Goal: Task Accomplishment & Management: Manage account settings

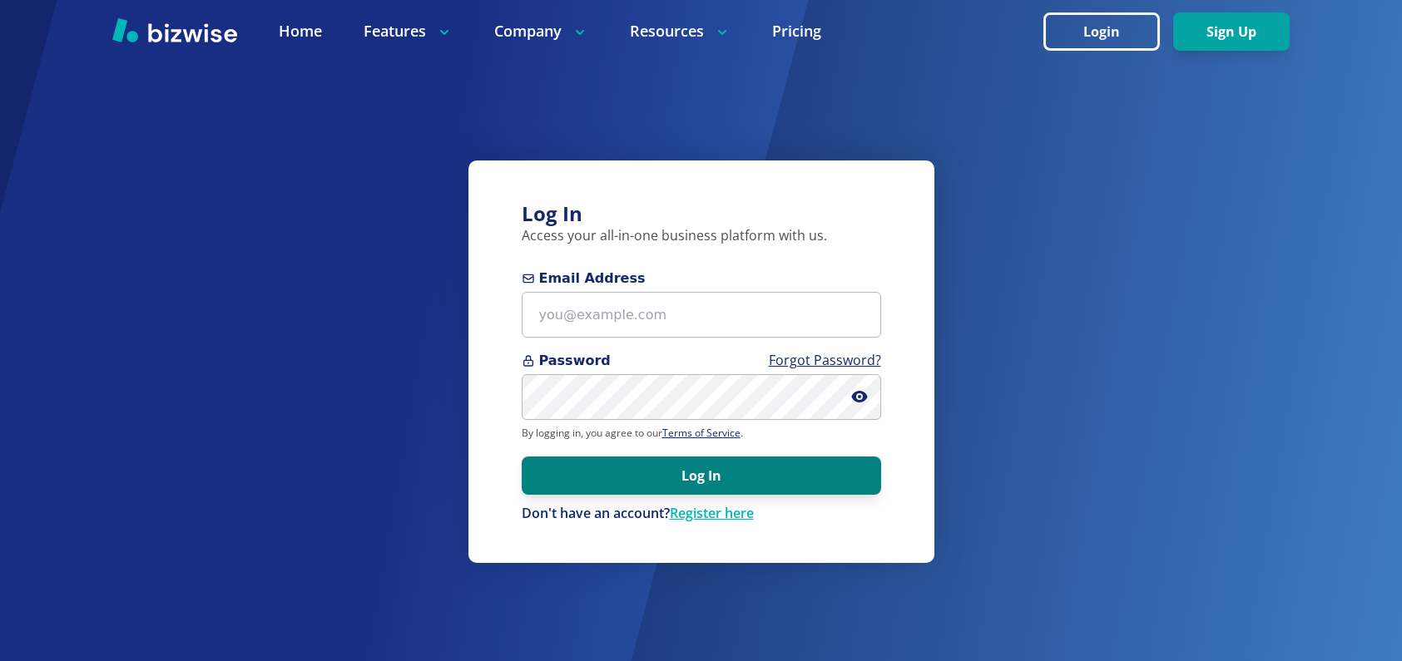
type input "[EMAIL_ADDRESS][DOMAIN_NAME]"
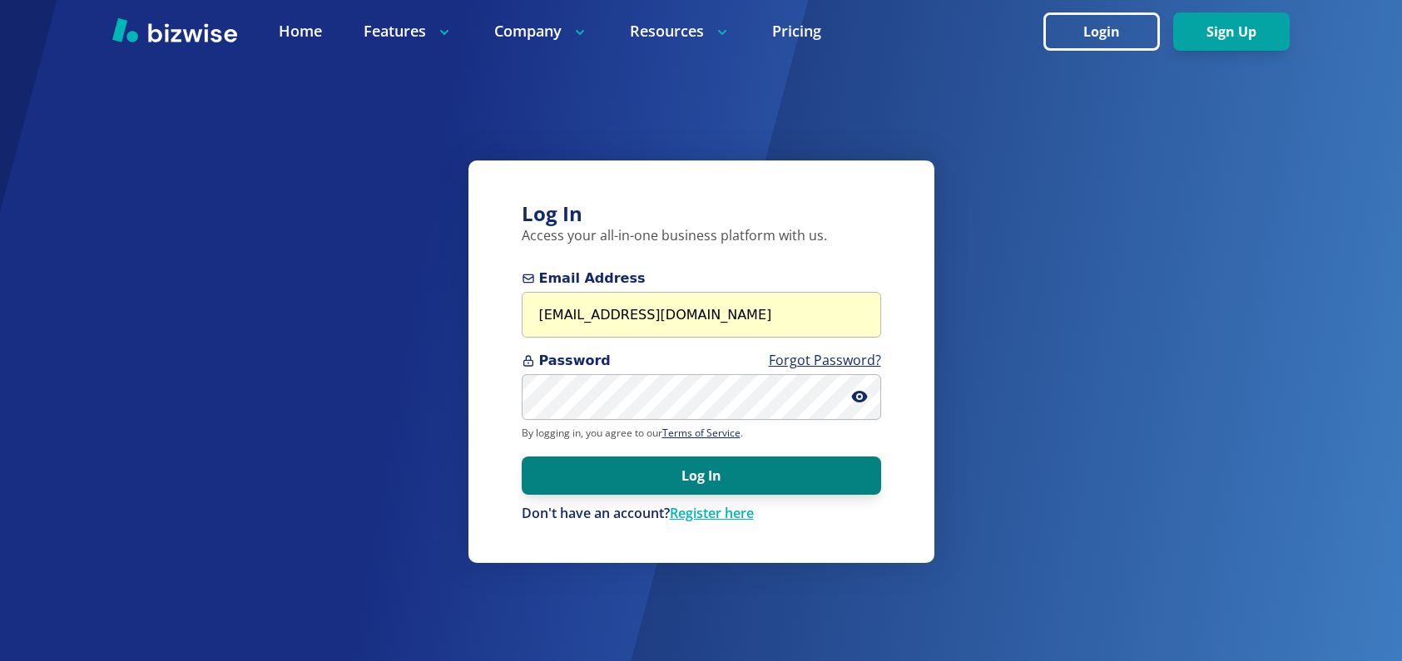
click at [701, 470] on button "Log In" at bounding box center [701, 476] width 359 height 38
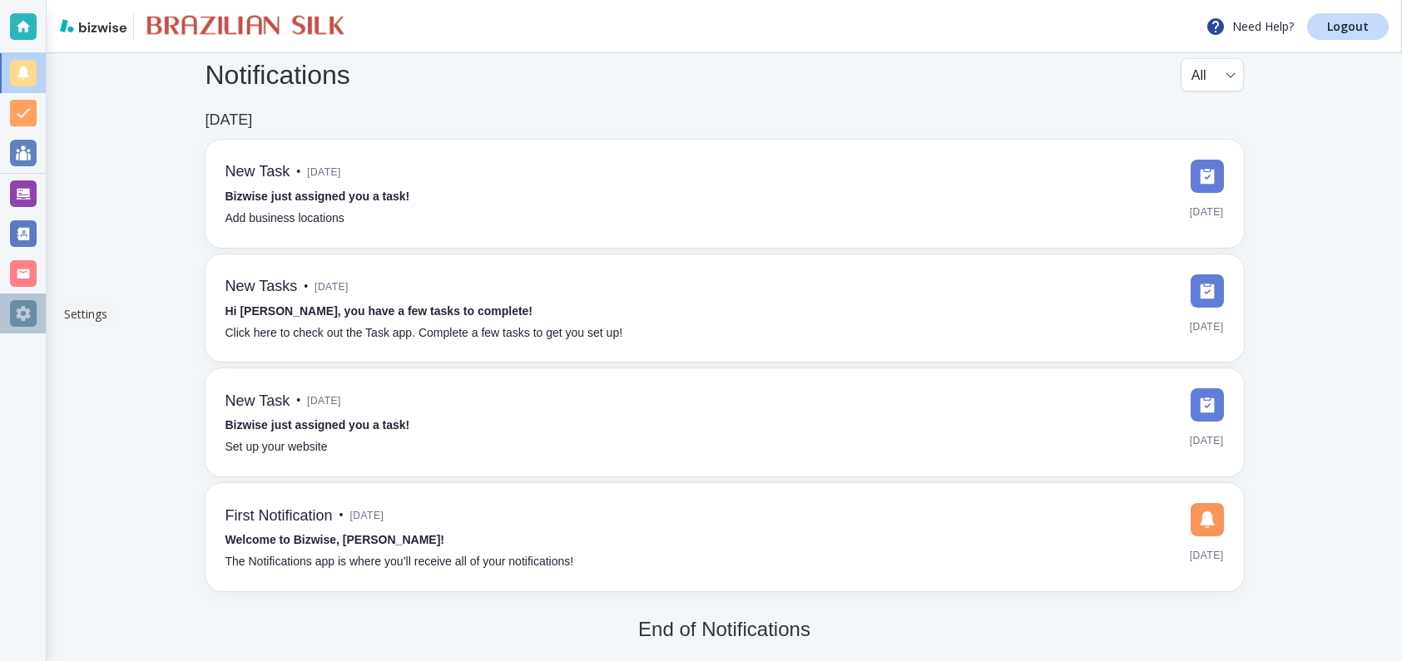
click at [21, 307] on div at bounding box center [23, 313] width 27 height 27
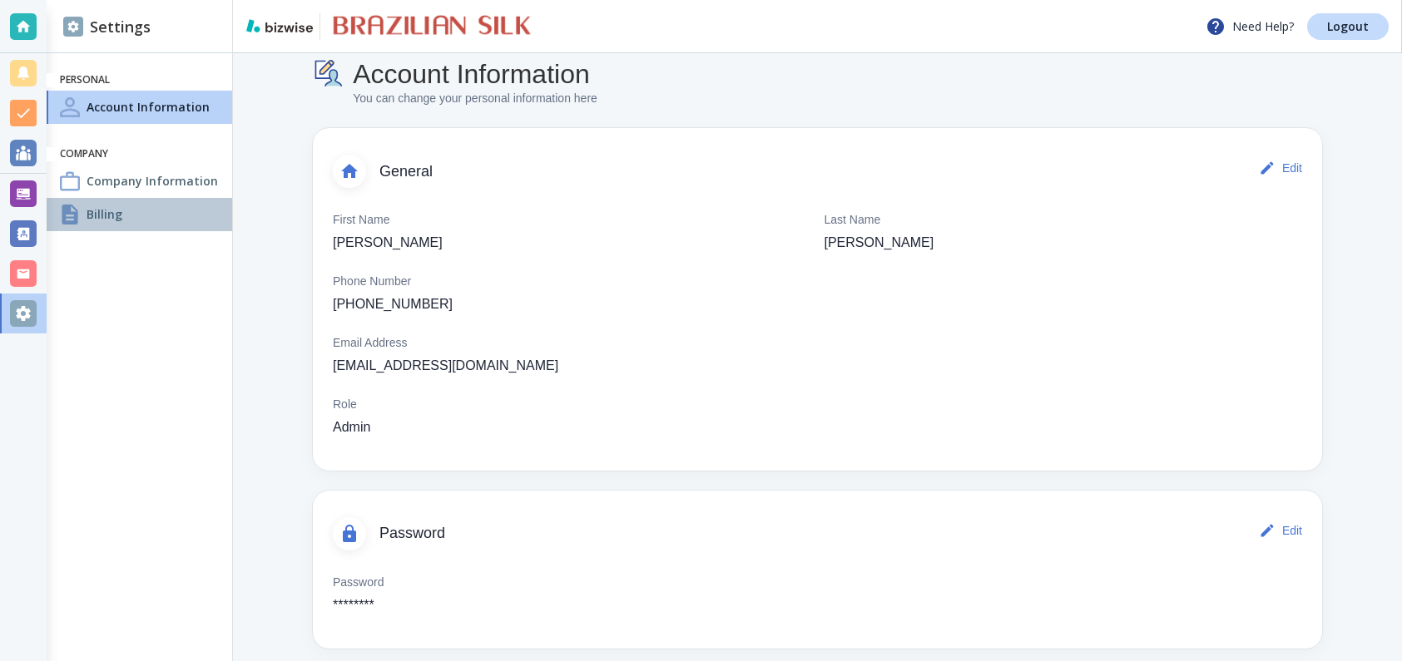
click at [99, 213] on h4 "Billing" at bounding box center [105, 213] width 36 height 17
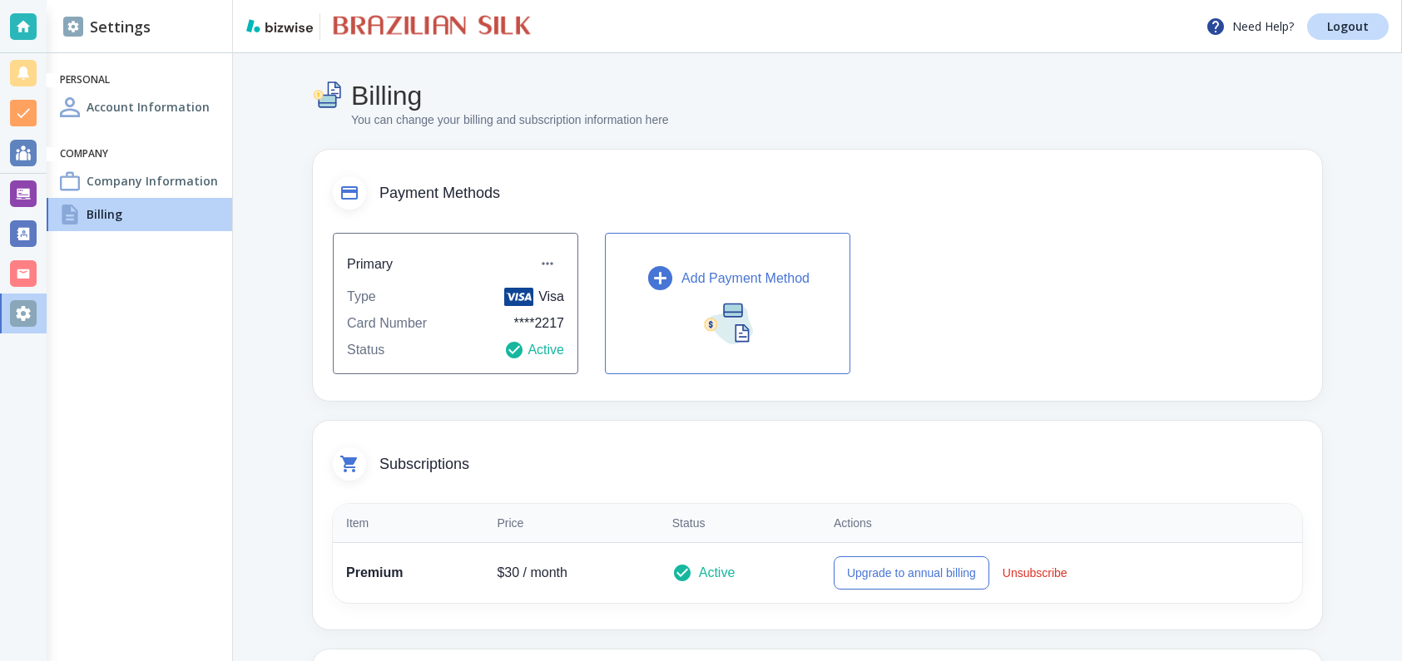
click at [706, 277] on p "Add Payment Method" at bounding box center [745, 279] width 128 height 20
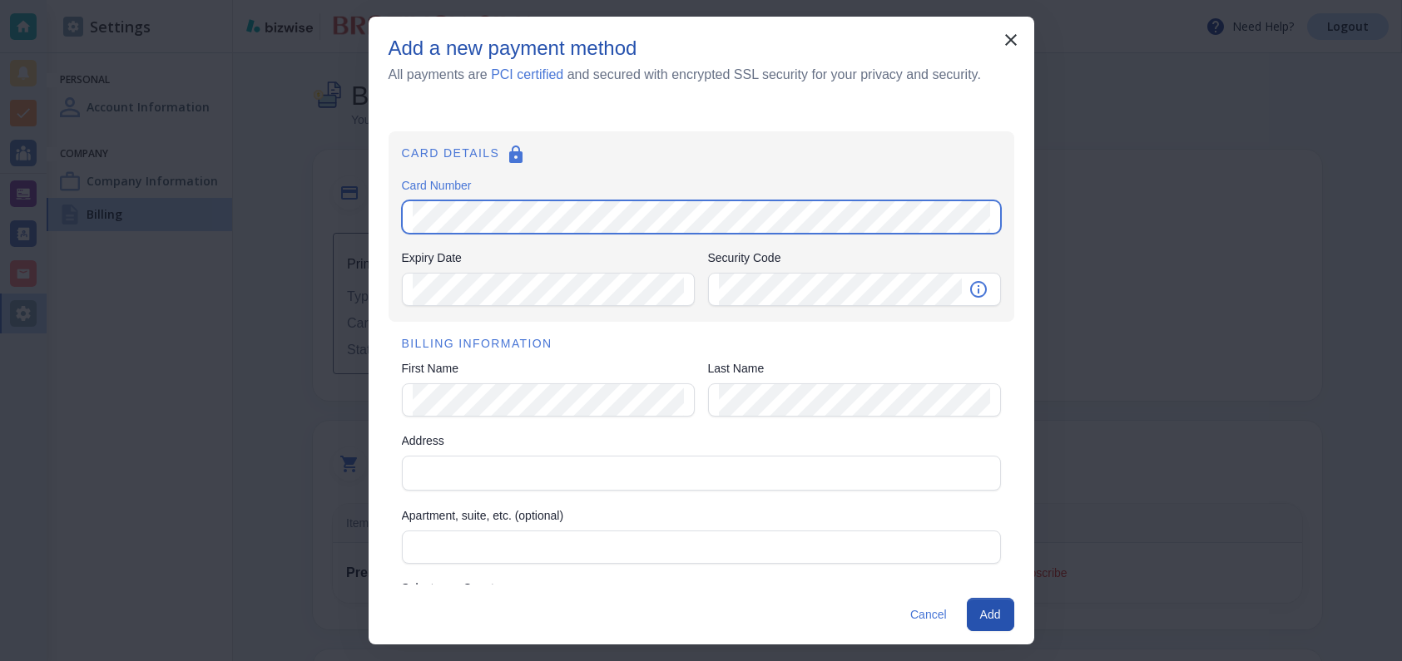
click at [344, 205] on div "Add a new payment method All payments are PCI certified and secured with encryp…" at bounding box center [701, 330] width 1402 height 661
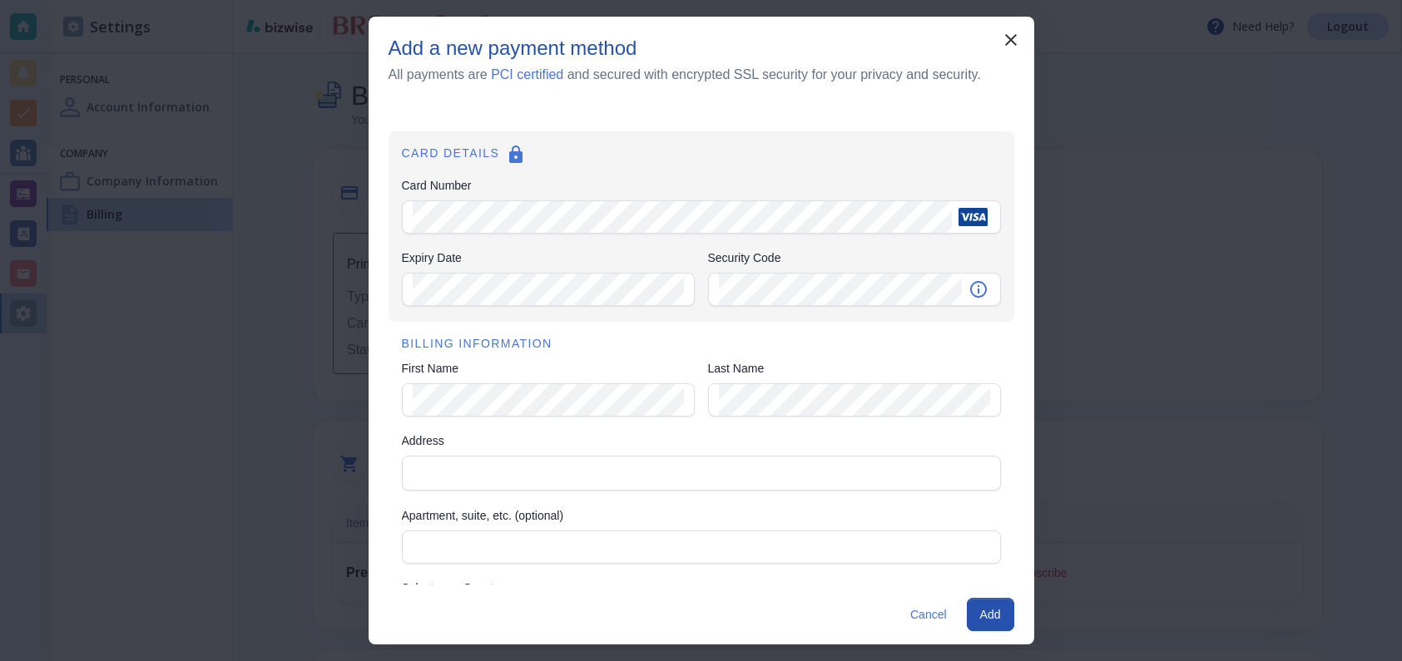
drag, startPoint x: 512, startPoint y: 368, endPoint x: 501, endPoint y: 378, distance: 14.7
click at [510, 369] on div "First Name First Name" at bounding box center [548, 389] width 293 height 59
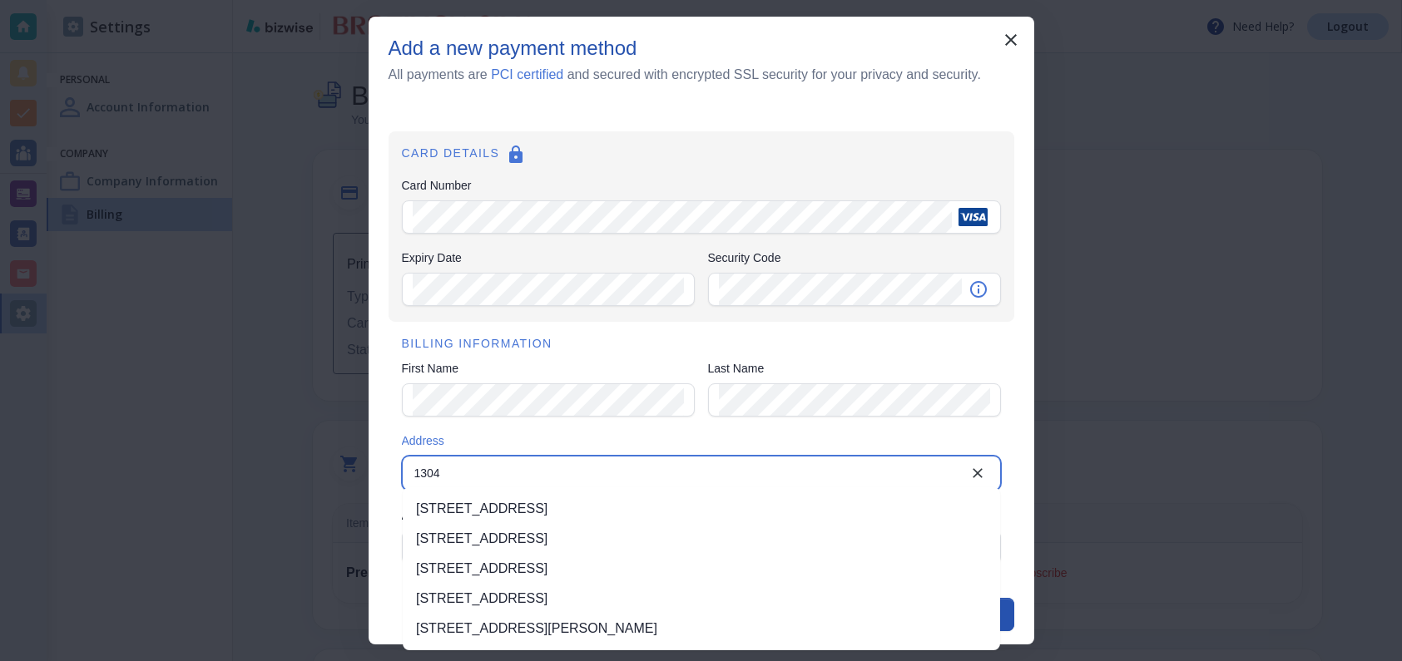
click at [689, 471] on input "1304" at bounding box center [688, 473] width 560 height 23
click at [690, 467] on input "1304" at bounding box center [688, 473] width 560 height 23
click at [613, 509] on li "[STREET_ADDRESS]" at bounding box center [701, 509] width 597 height 30
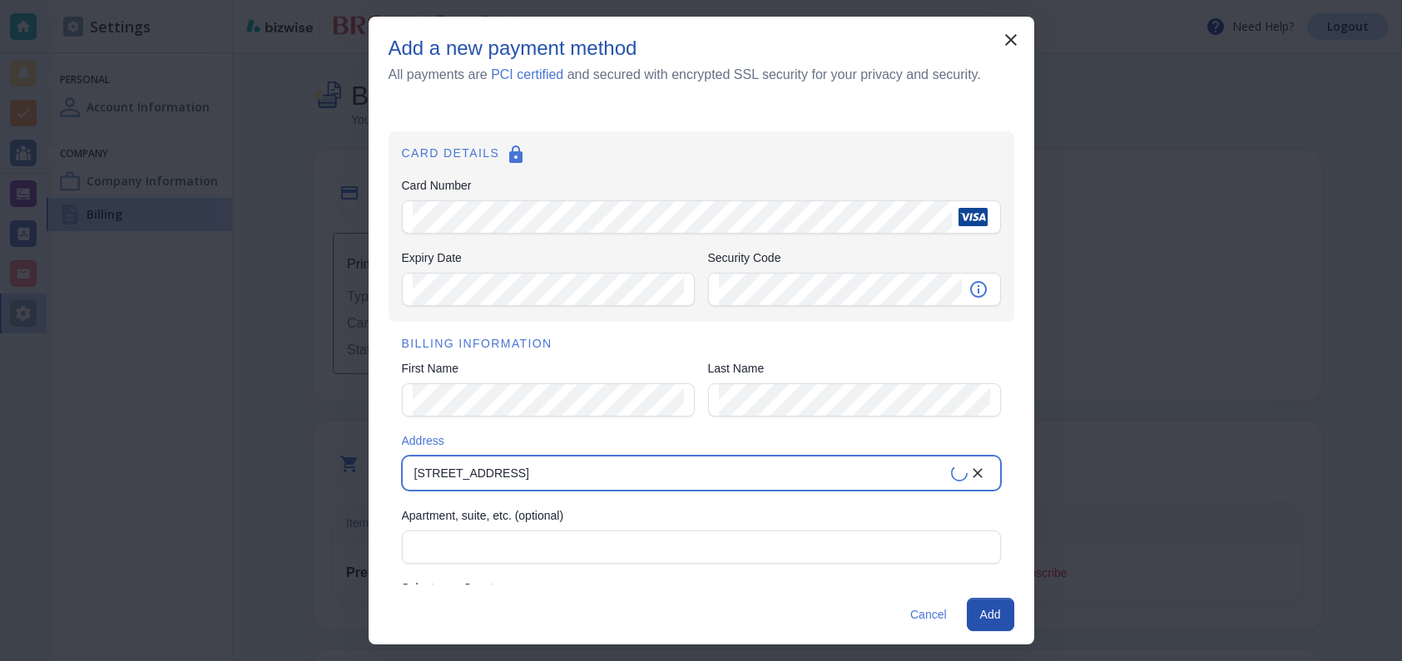
type input "[STREET_ADDRESS]"
type input "[GEOGRAPHIC_DATA]"
type input "FL"
type input "33304"
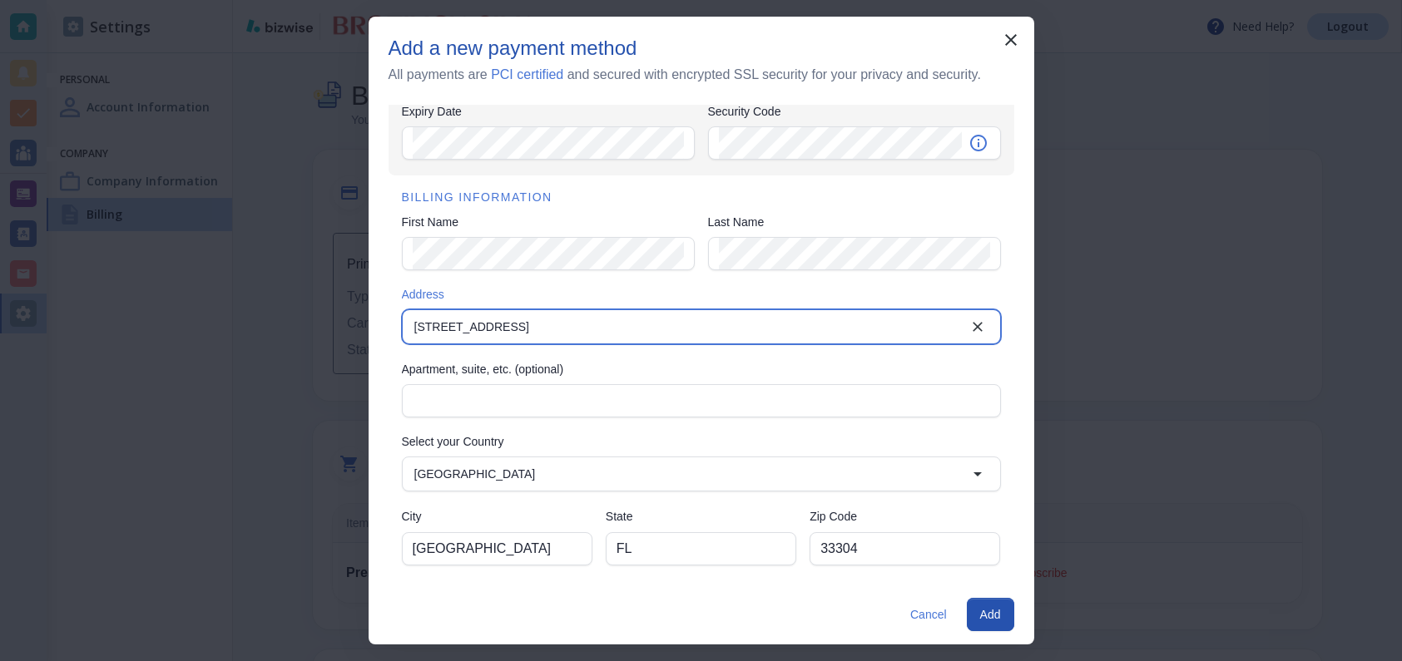
scroll to position [146, 0]
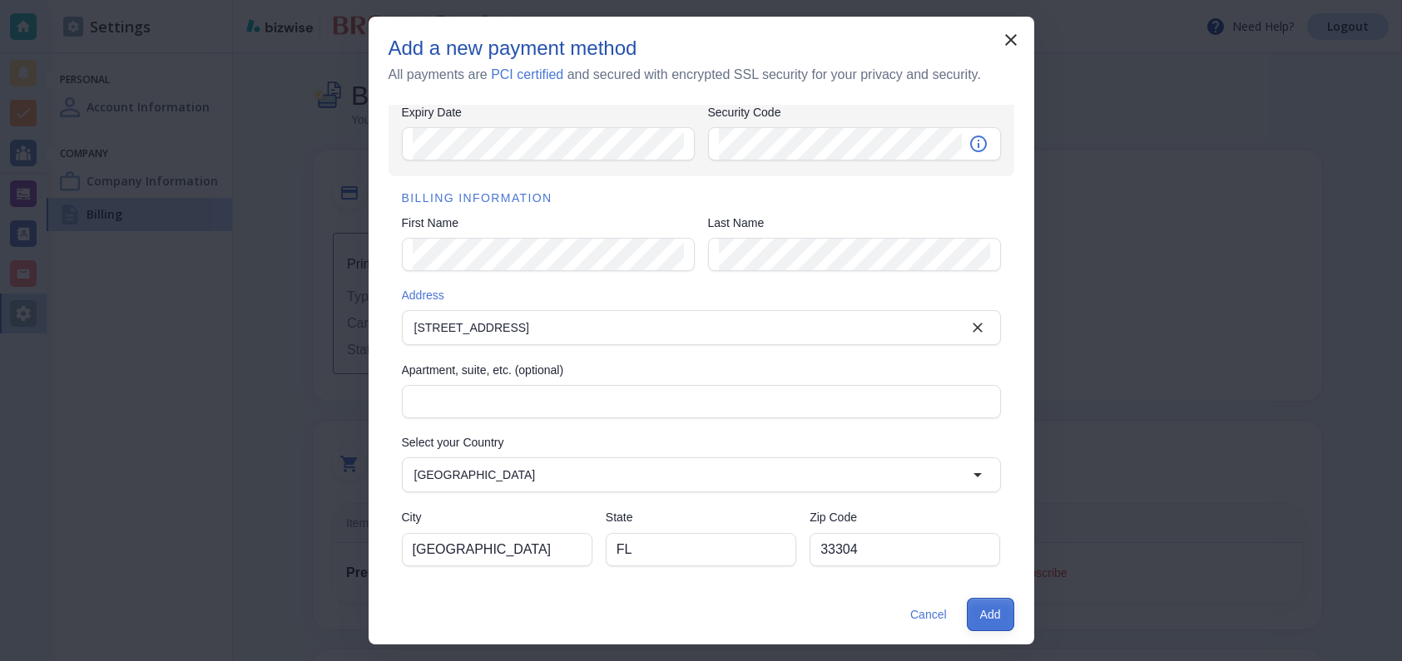
click at [992, 616] on button "Add" at bounding box center [990, 614] width 47 height 33
click at [985, 611] on button "Add" at bounding box center [990, 614] width 47 height 33
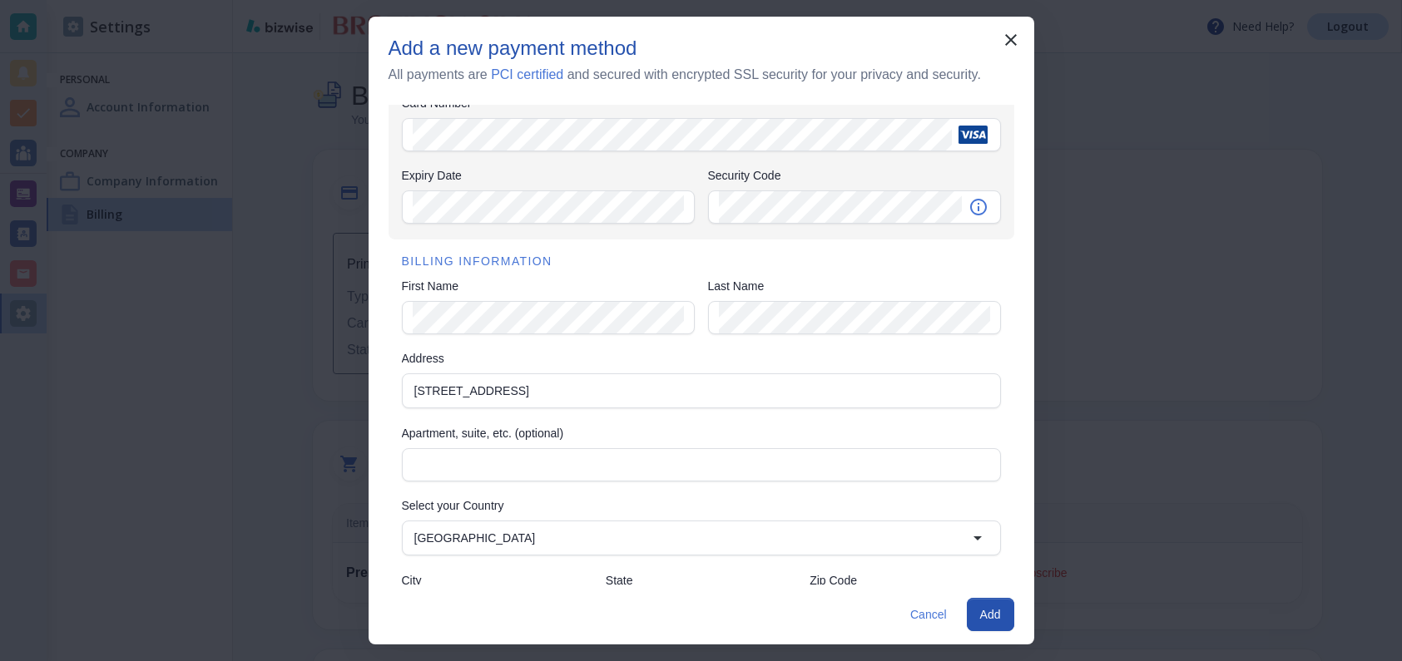
scroll to position [111, 0]
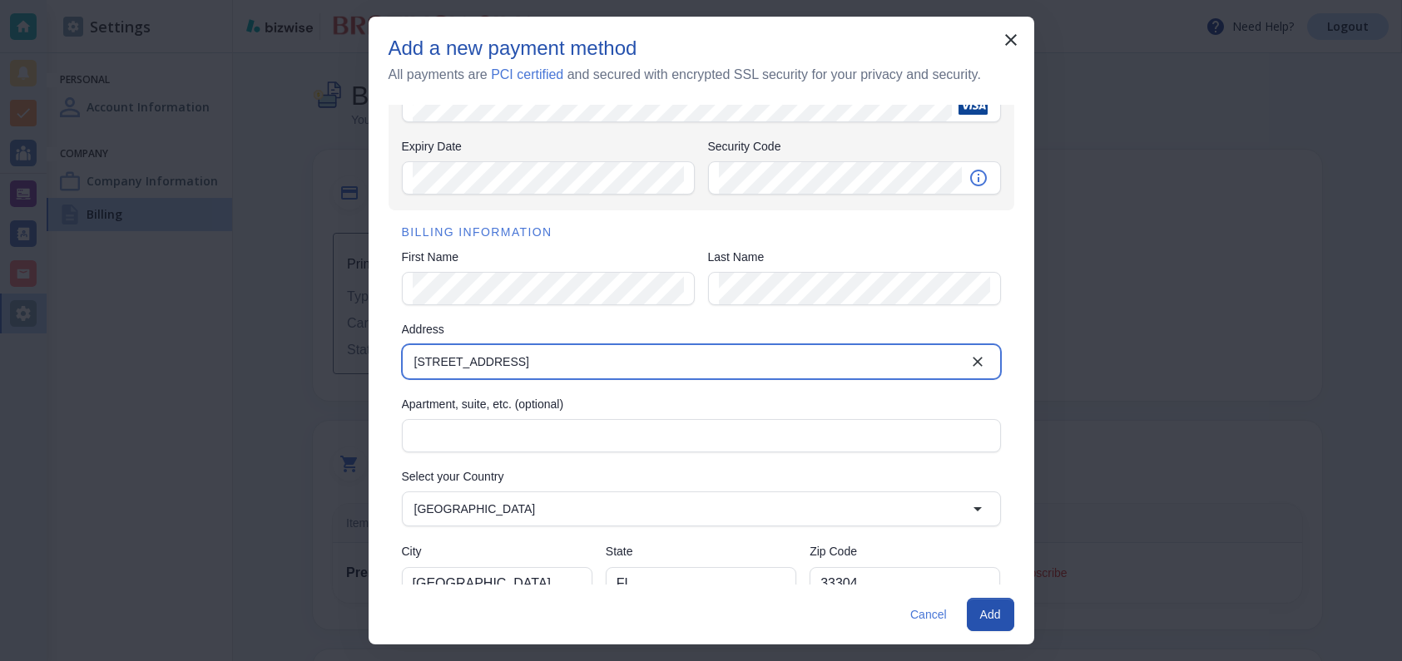
click at [497, 354] on input "[STREET_ADDRESS]" at bounding box center [688, 361] width 560 height 23
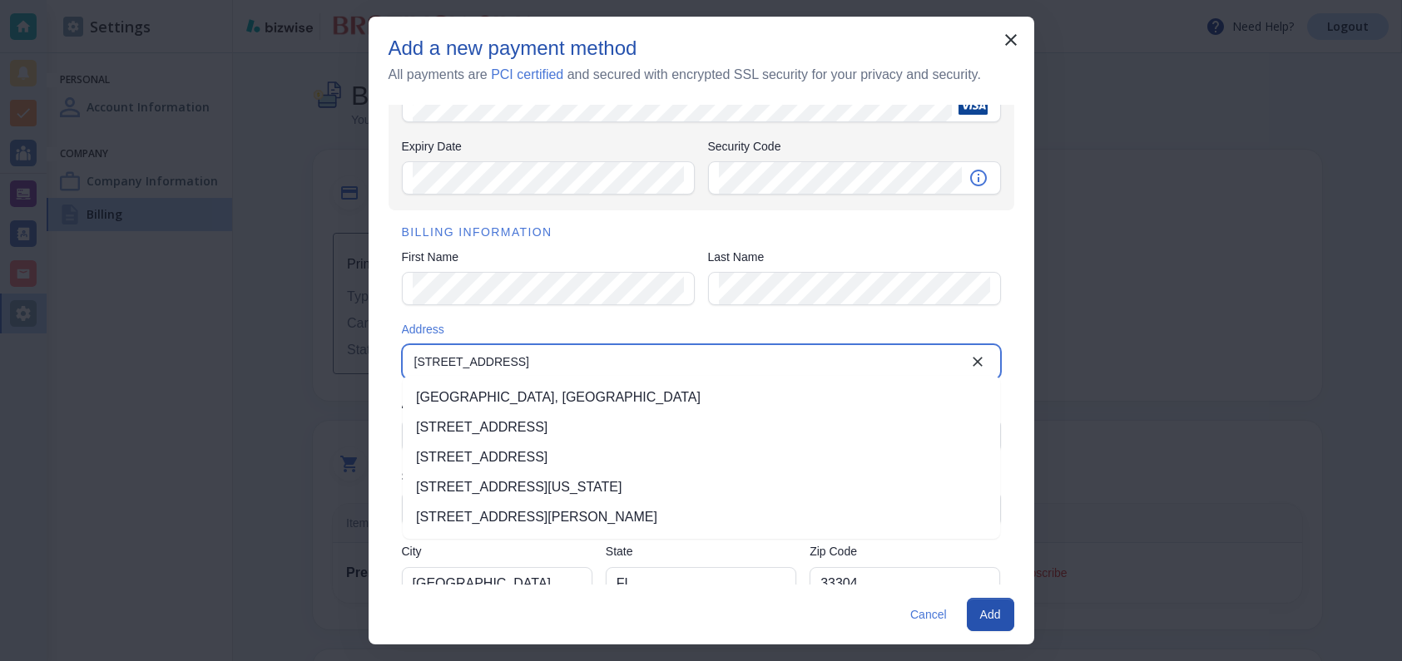
click at [520, 458] on li "[STREET_ADDRESS]" at bounding box center [701, 458] width 597 height 30
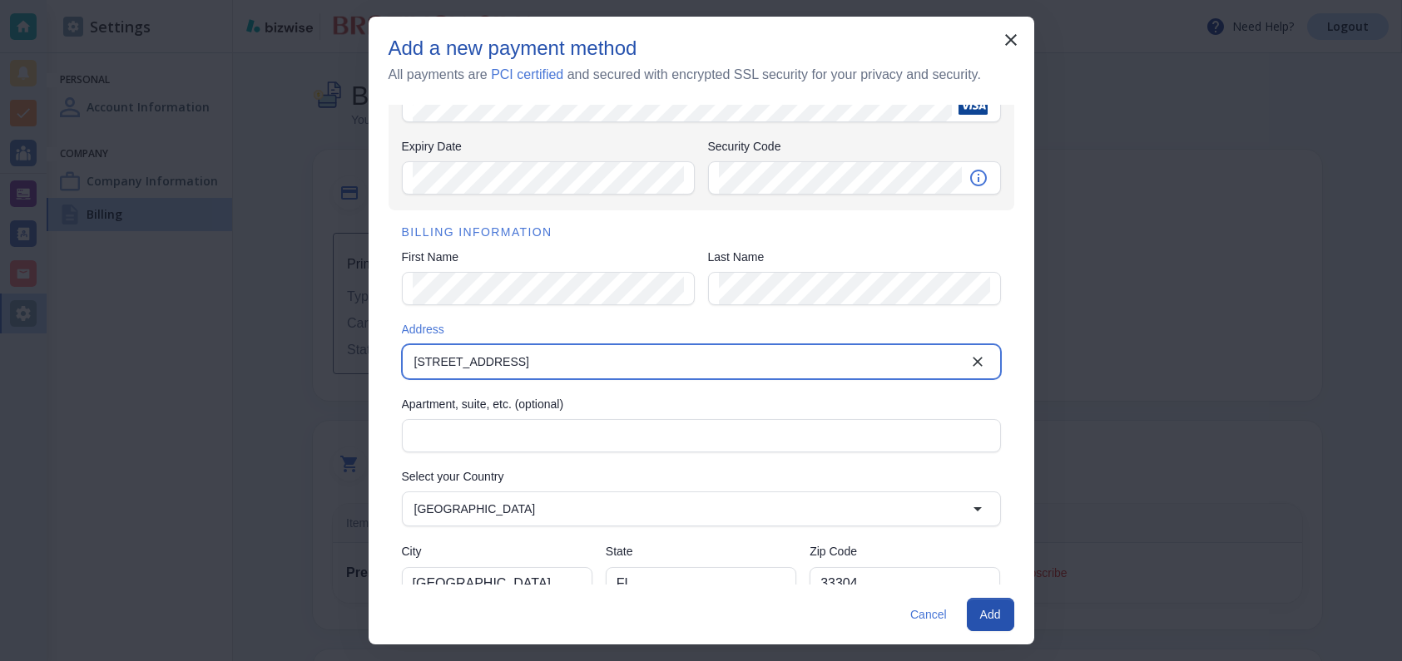
type input "[STREET_ADDRESS]"
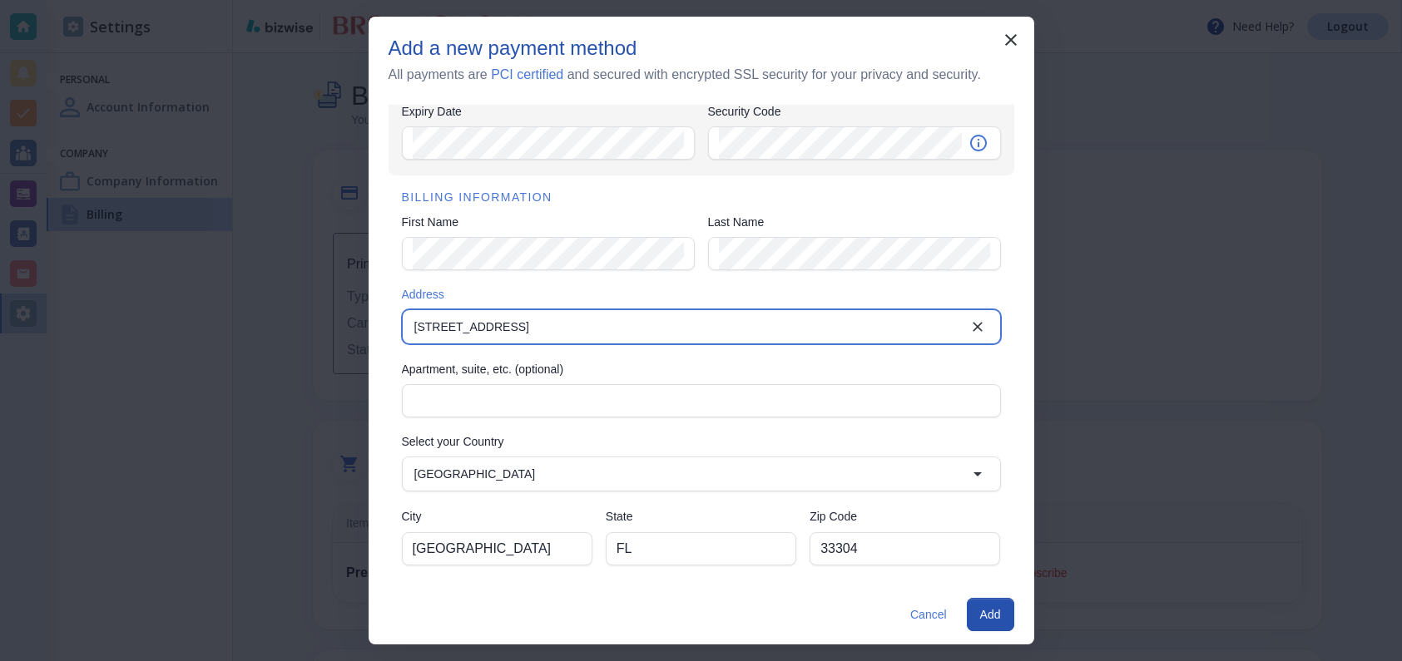
scroll to position [146, 0]
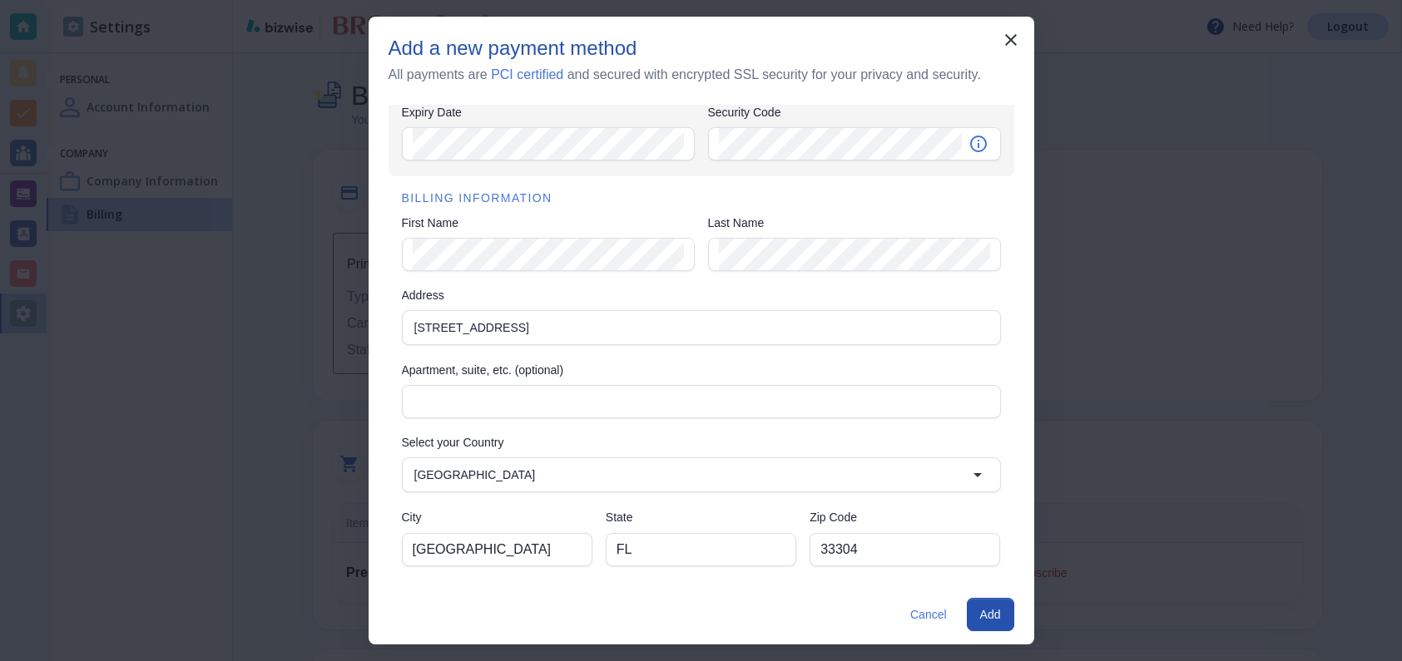
click at [987, 611] on button "Add" at bounding box center [990, 614] width 47 height 33
click at [1004, 38] on icon "button" at bounding box center [1011, 40] width 20 height 20
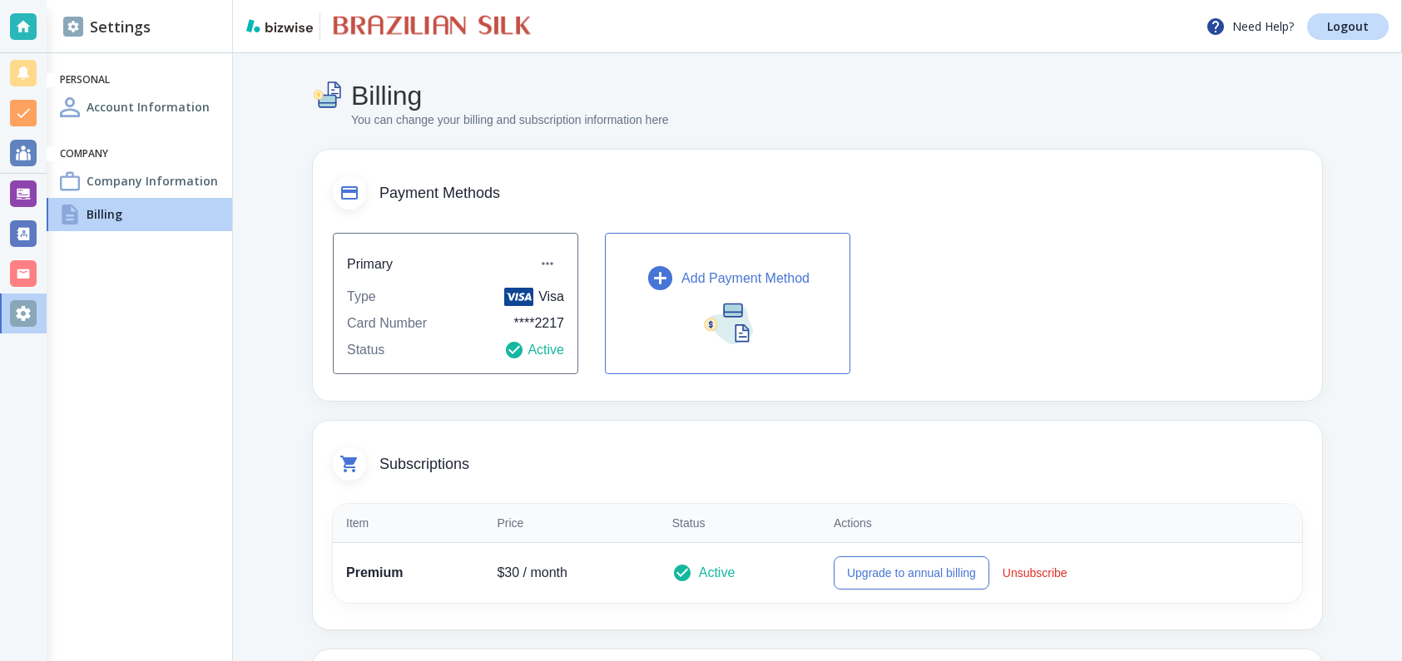
scroll to position [0, 0]
click at [766, 274] on p "Add Payment Method" at bounding box center [745, 279] width 128 height 20
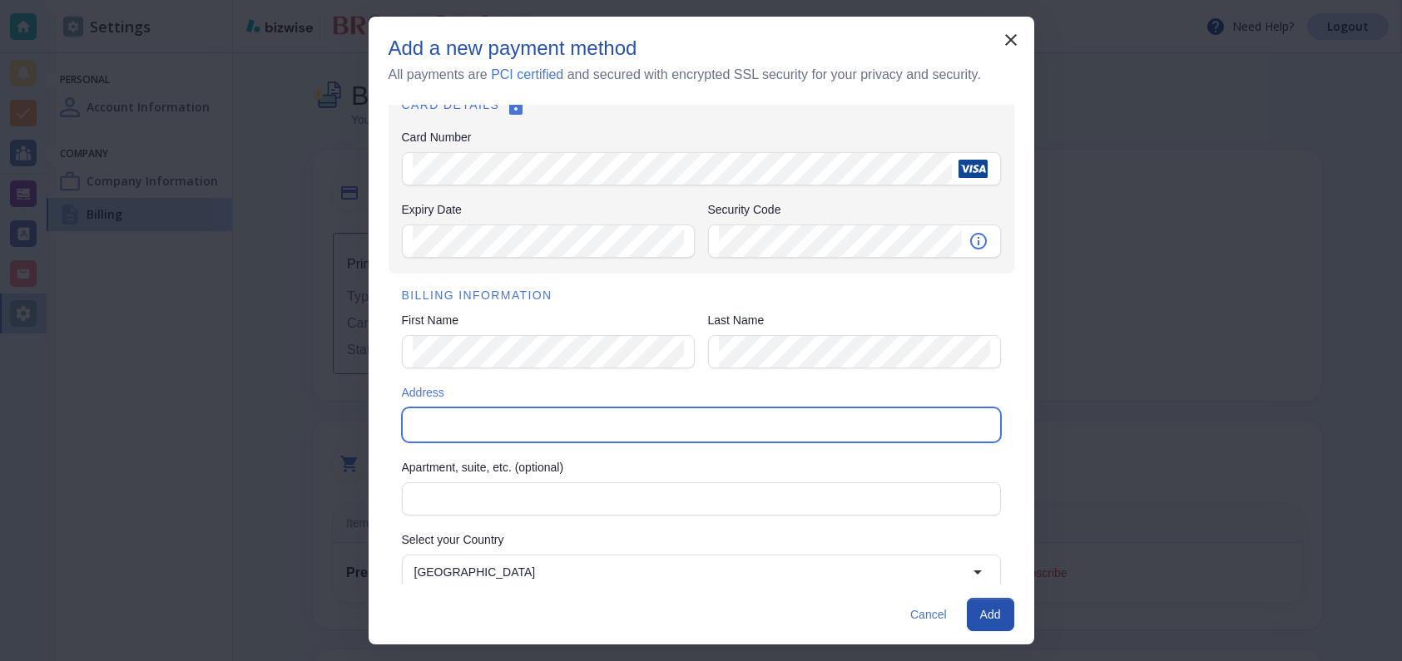
scroll to position [74, 0]
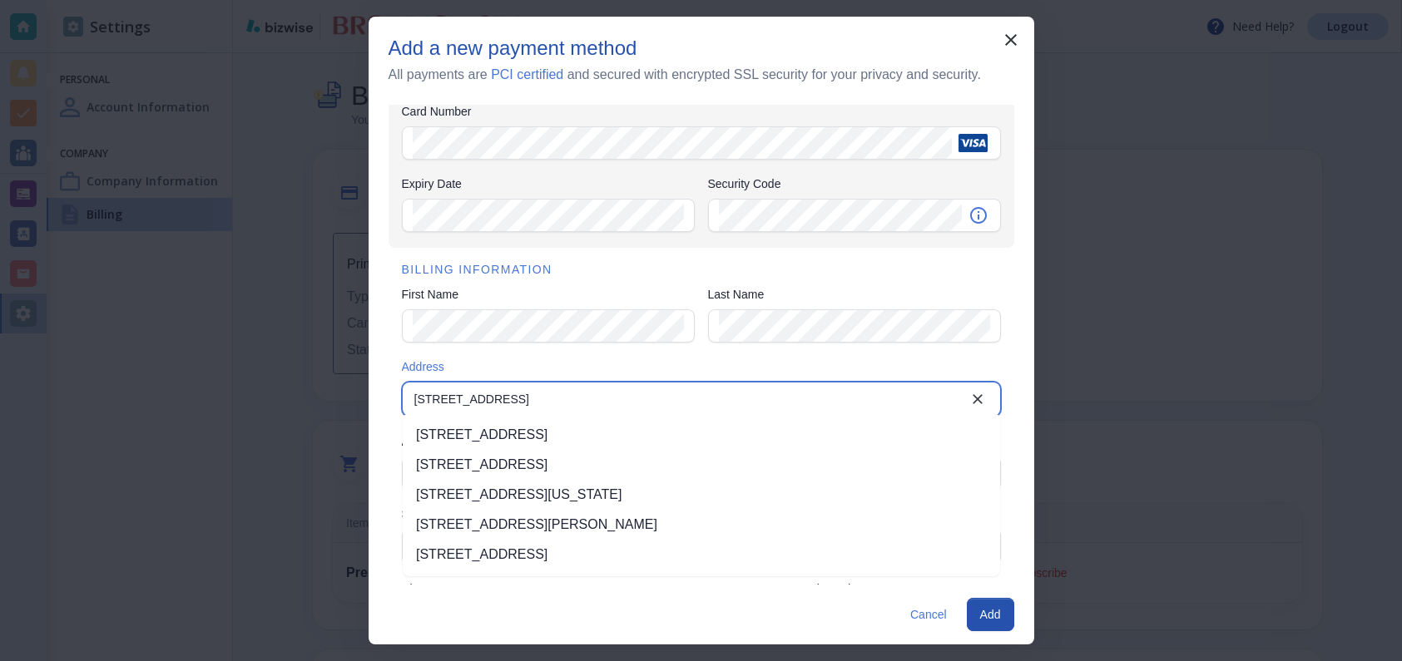
click at [622, 432] on li "[STREET_ADDRESS]" at bounding box center [701, 435] width 597 height 30
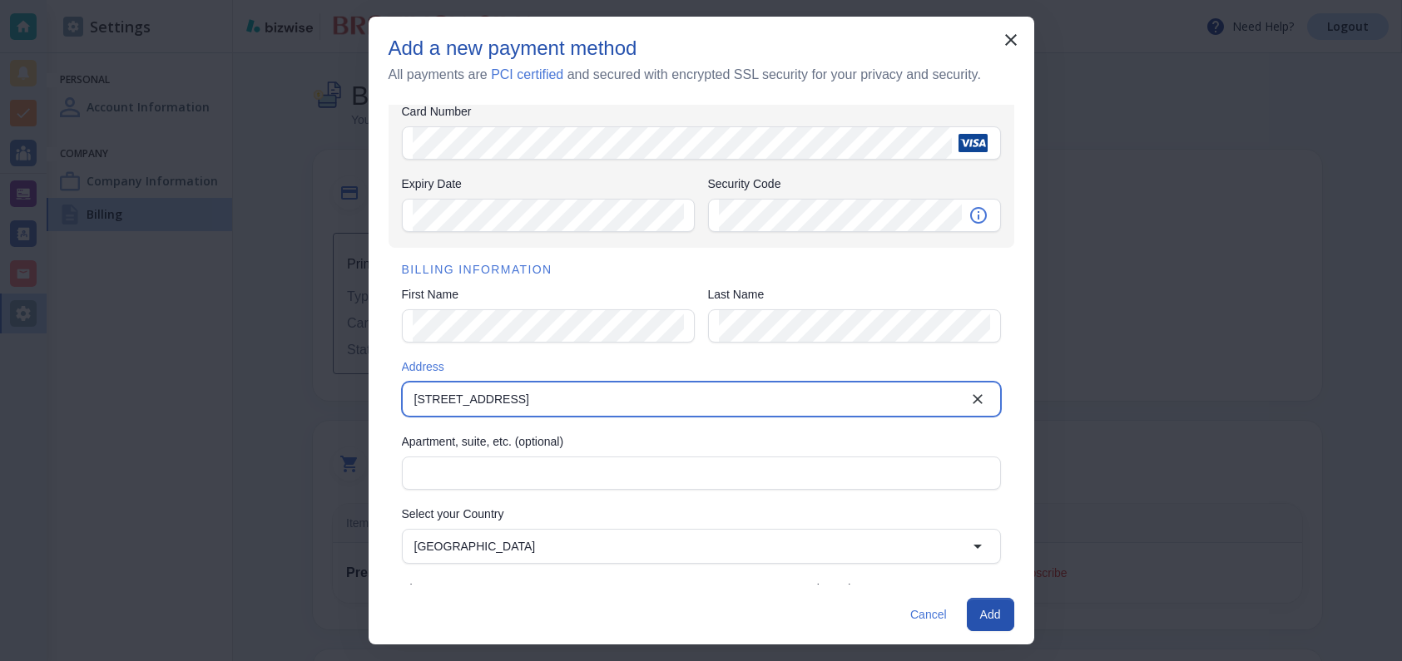
type input "[STREET_ADDRESS]"
type input "[GEOGRAPHIC_DATA]"
type input "FL"
type input "33304"
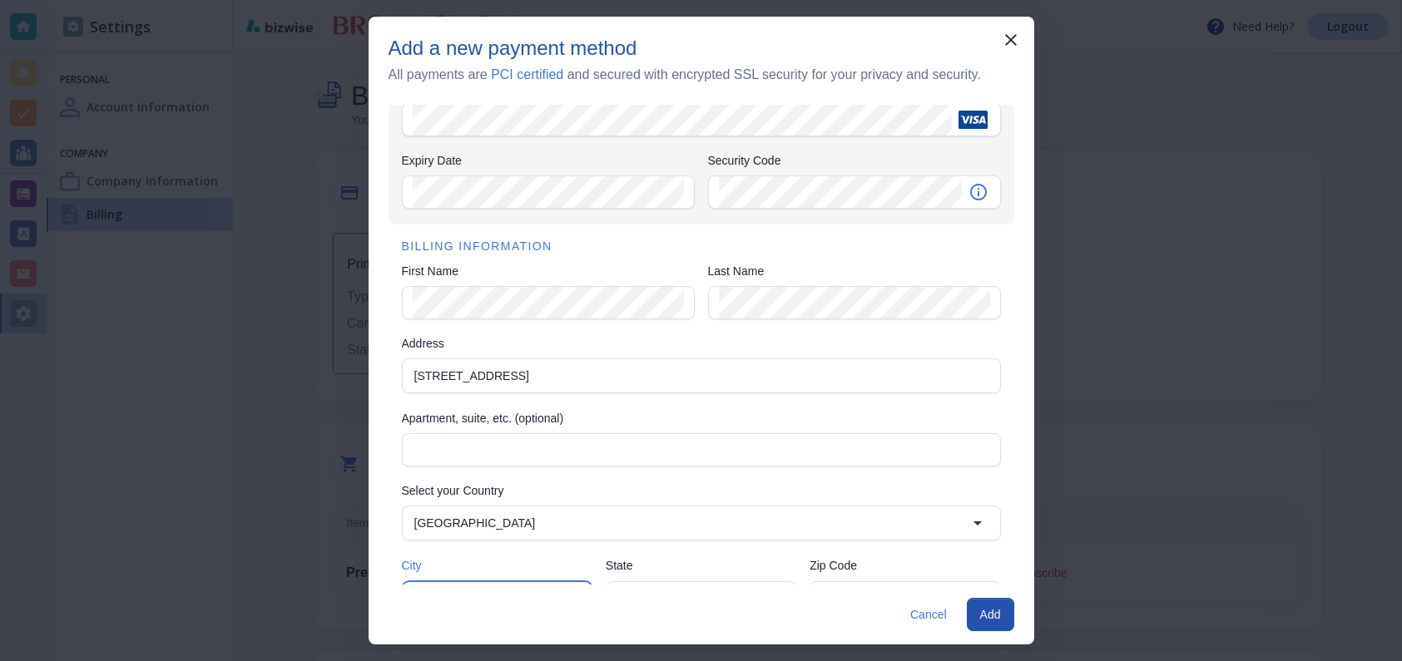
scroll to position [146, 0]
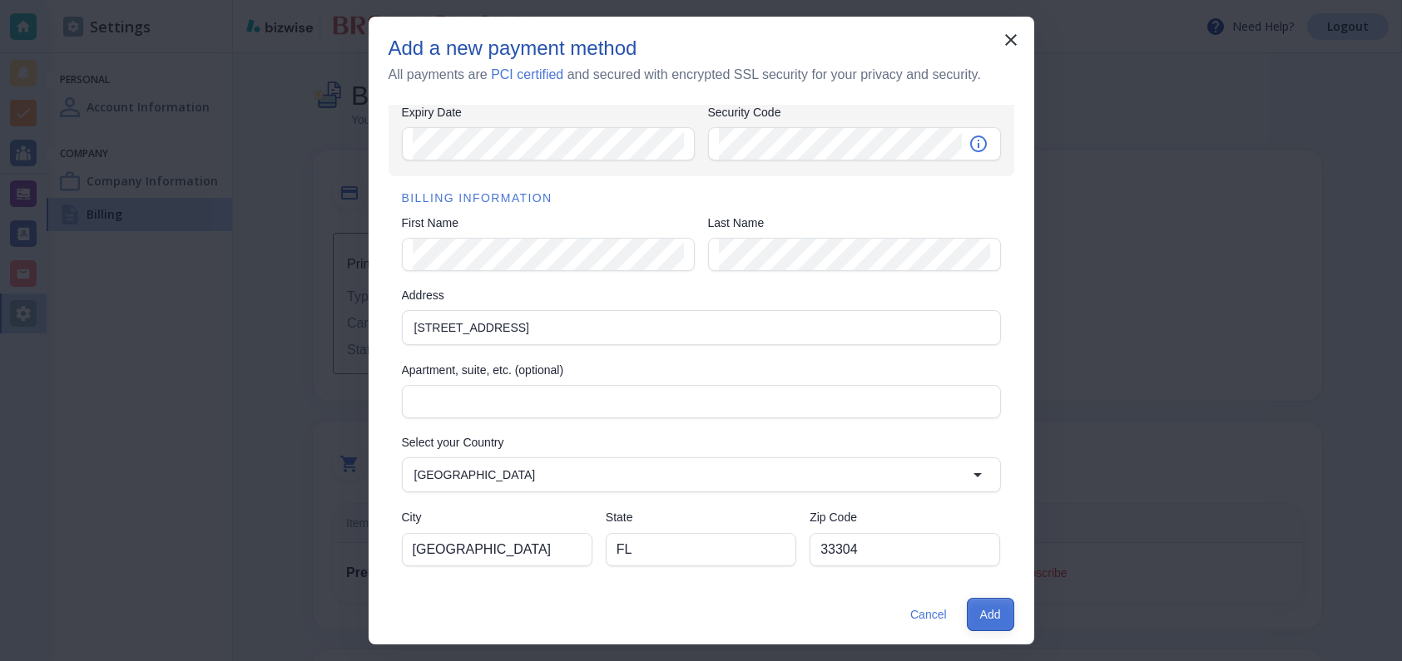
click at [989, 615] on button "Add" at bounding box center [990, 614] width 47 height 33
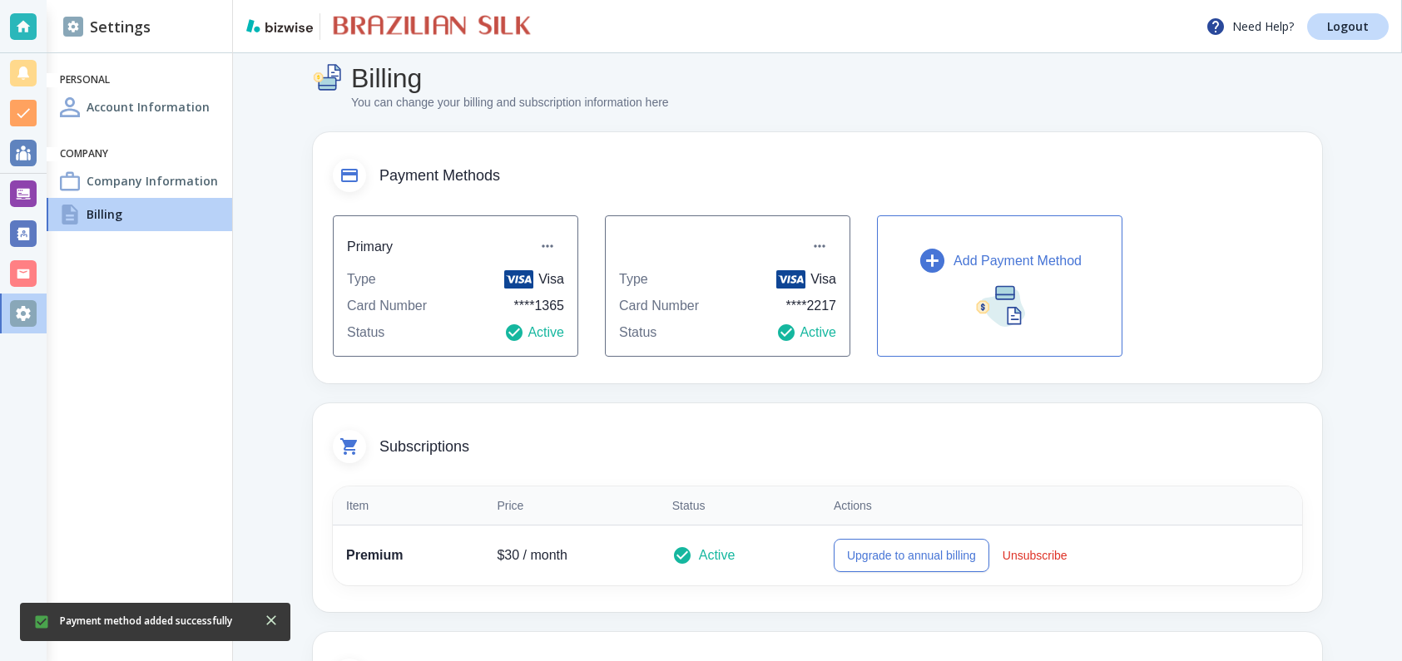
scroll to position [16, 0]
click at [167, 105] on h4 "Account Information" at bounding box center [148, 106] width 123 height 17
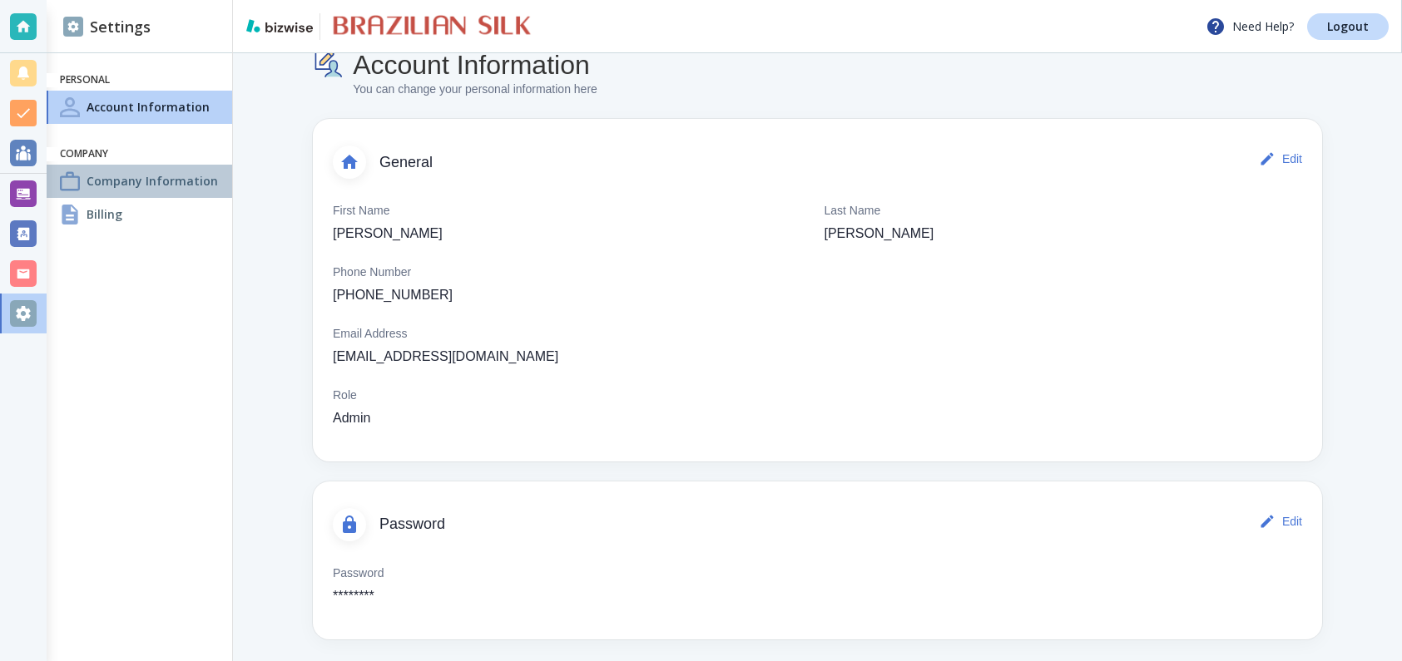
click at [184, 179] on h4 "Company Information" at bounding box center [152, 180] width 131 height 17
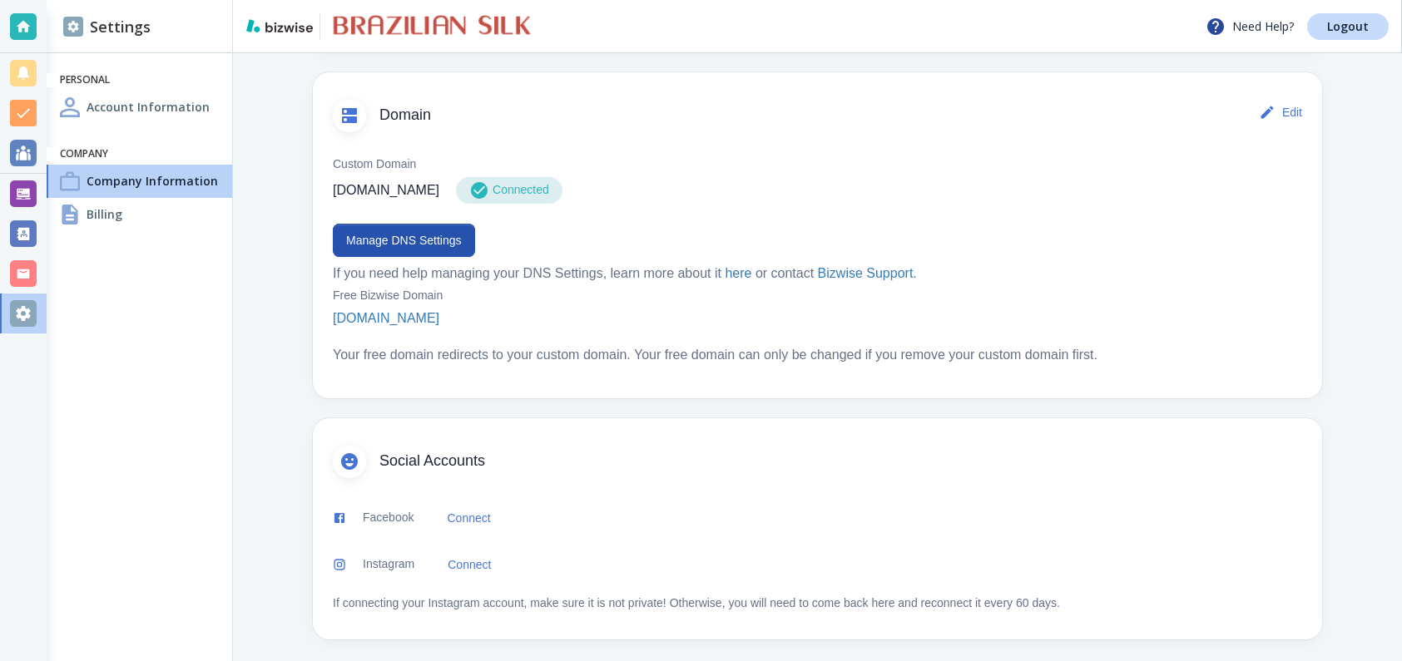
scroll to position [775, 0]
click at [158, 206] on div "Billing" at bounding box center [140, 214] width 186 height 33
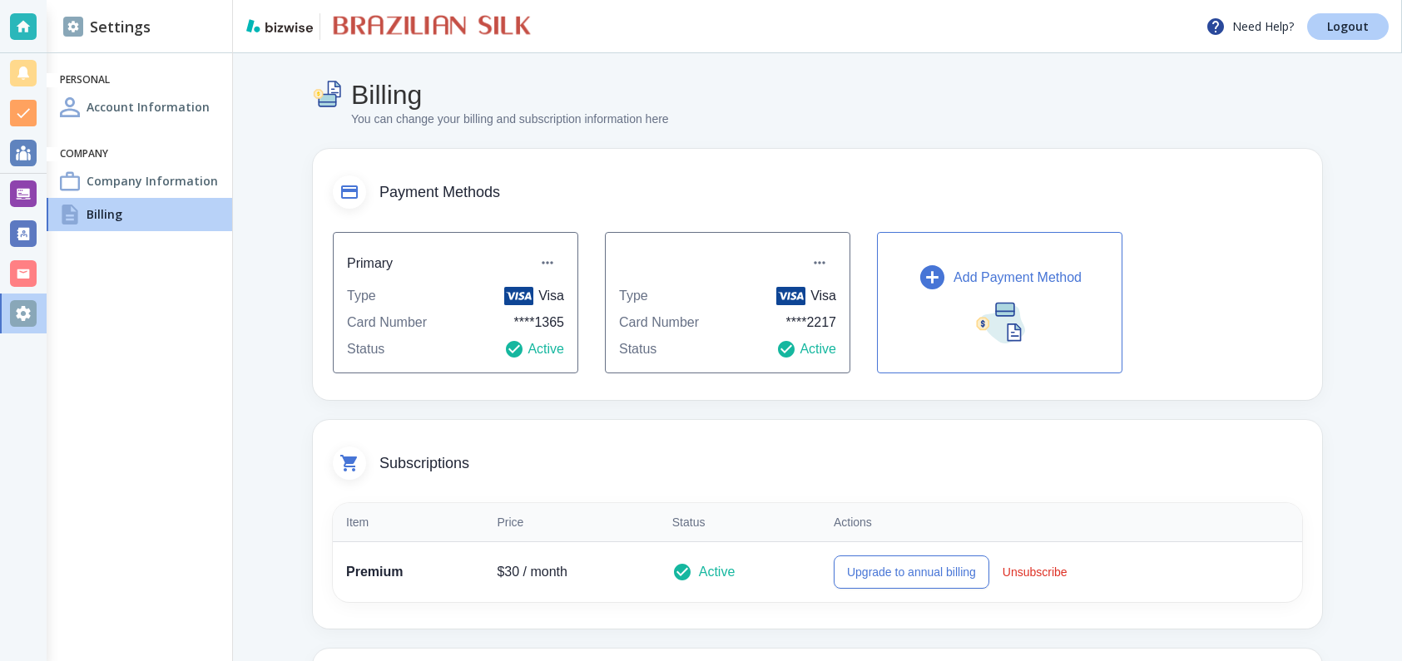
scroll to position [0, 1]
click at [1352, 29] on p "Logout" at bounding box center [1348, 27] width 42 height 12
